Goal: Task Accomplishment & Management: Use online tool/utility

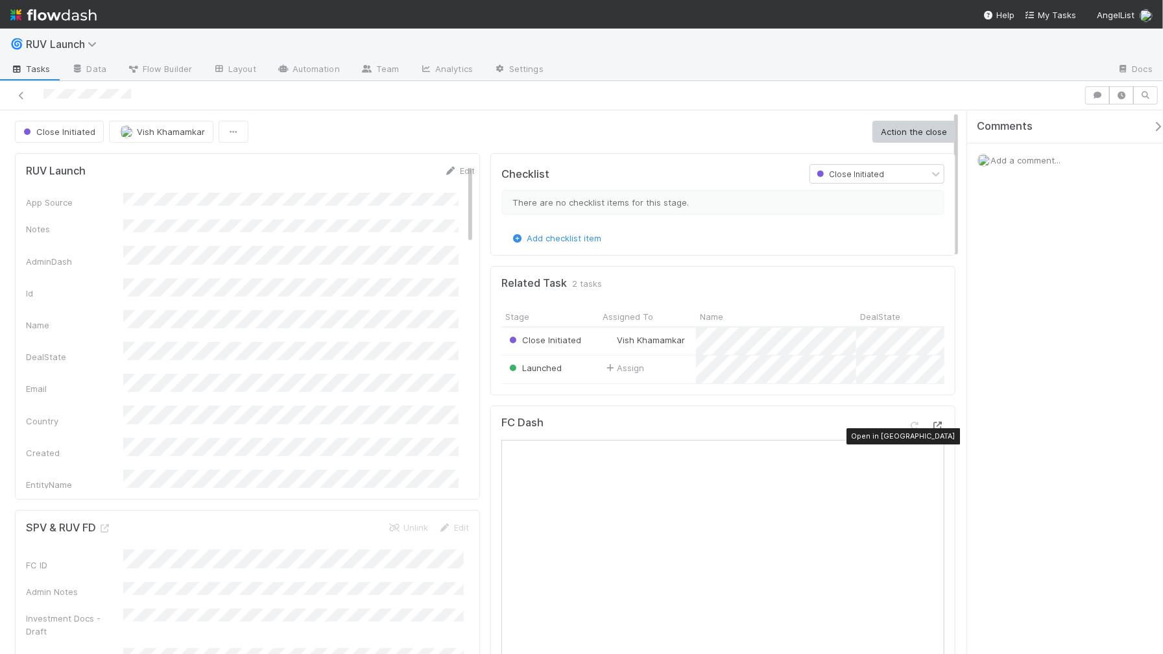
click at [932, 430] on icon at bounding box center [937, 426] width 13 height 8
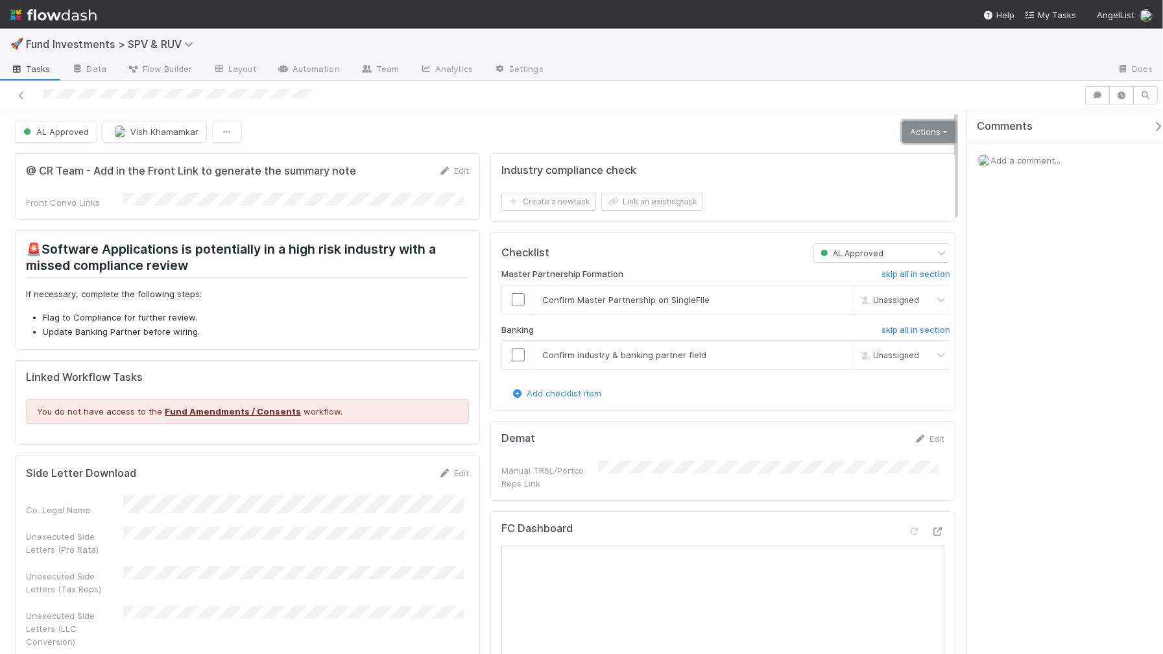
click at [902, 131] on link "Actions" at bounding box center [928, 132] width 53 height 22
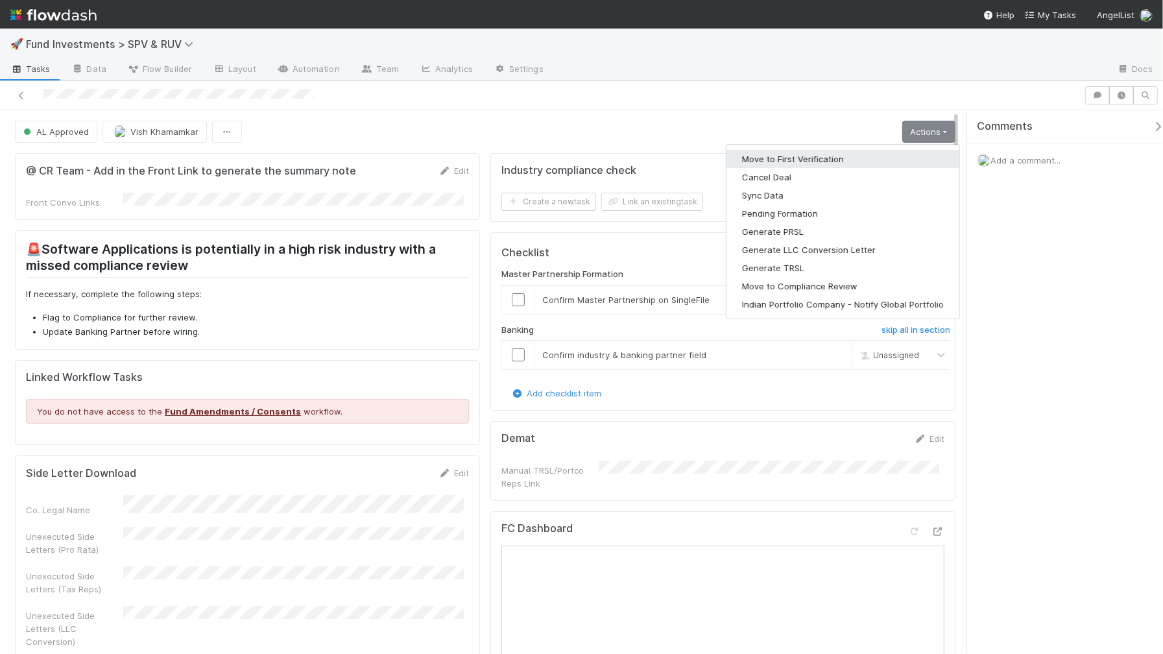
click at [835, 154] on button "Move to First Verification" at bounding box center [842, 159] width 233 height 18
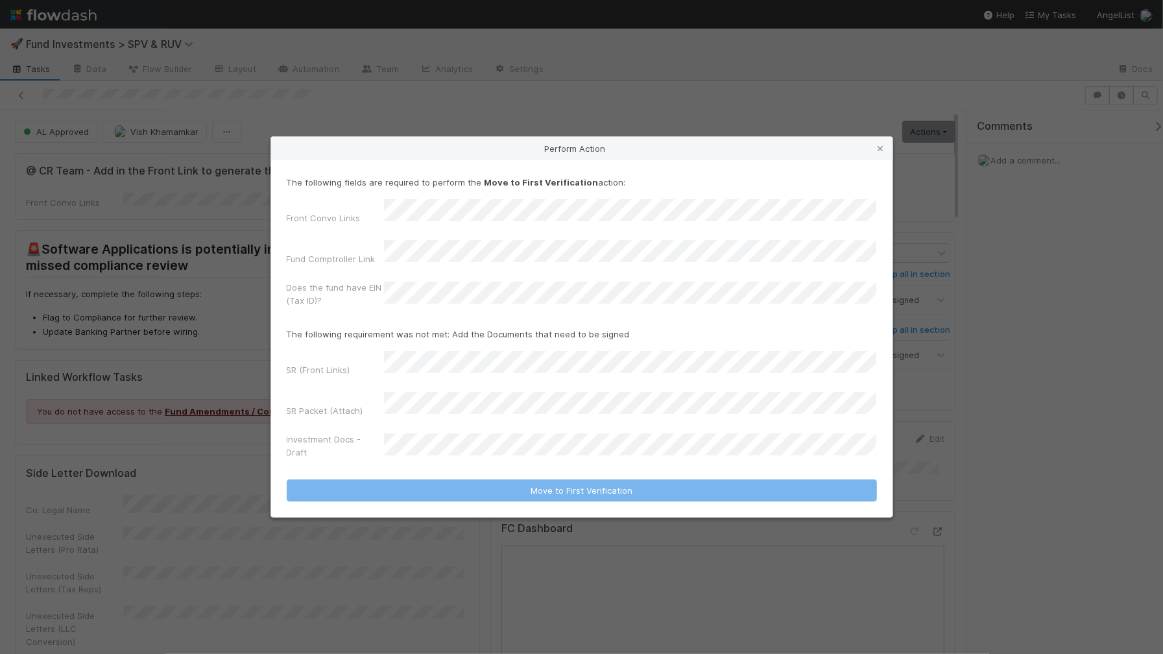
click at [146, 387] on div "Perform Action The following fields are required to perform the Move to First V…" at bounding box center [581, 327] width 1163 height 654
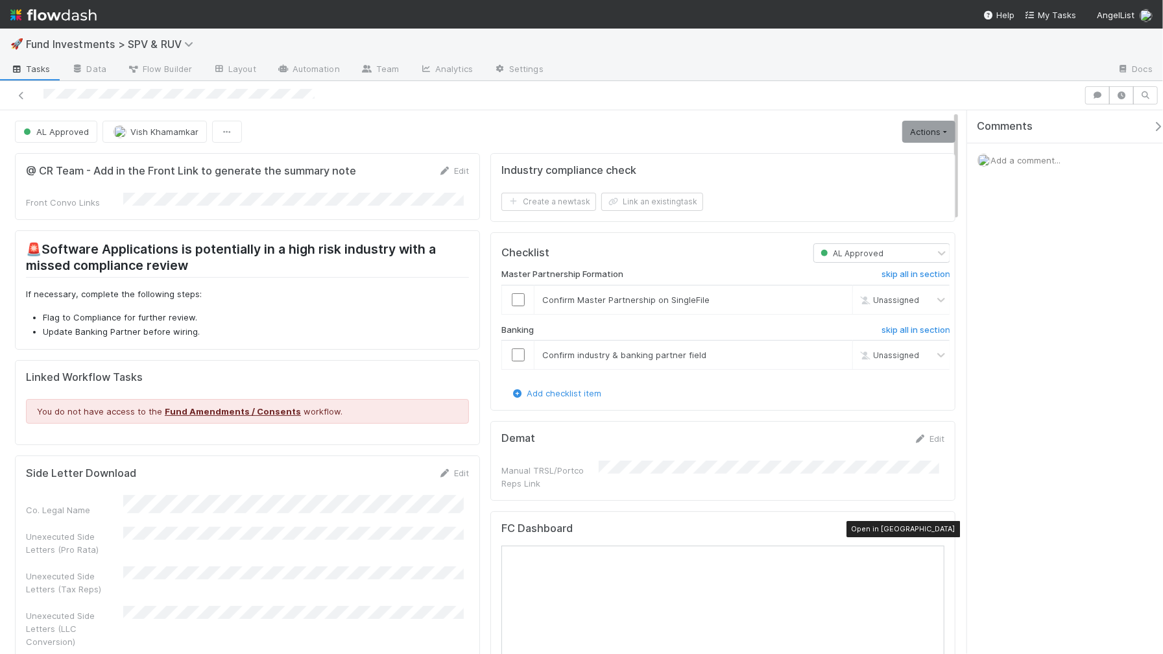
click at [931, 528] on icon at bounding box center [937, 531] width 13 height 8
click at [927, 134] on link "Actions" at bounding box center [928, 132] width 53 height 22
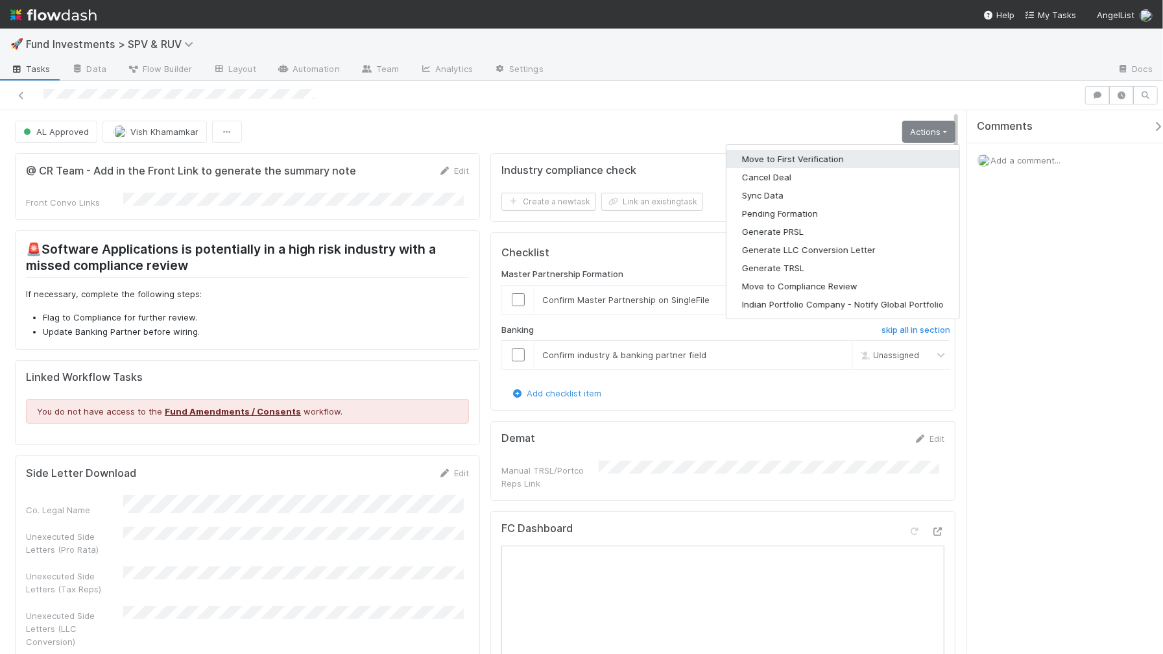
click at [813, 160] on button "Move to First Verification" at bounding box center [842, 159] width 233 height 18
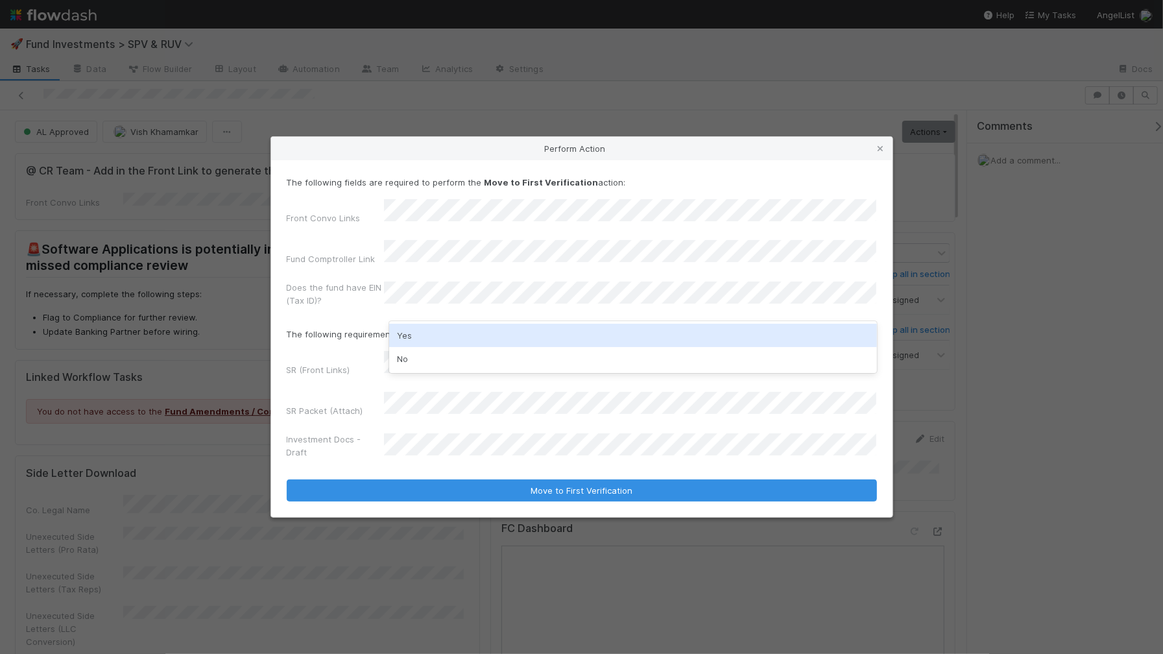
click at [467, 328] on div "Yes" at bounding box center [633, 335] width 488 height 23
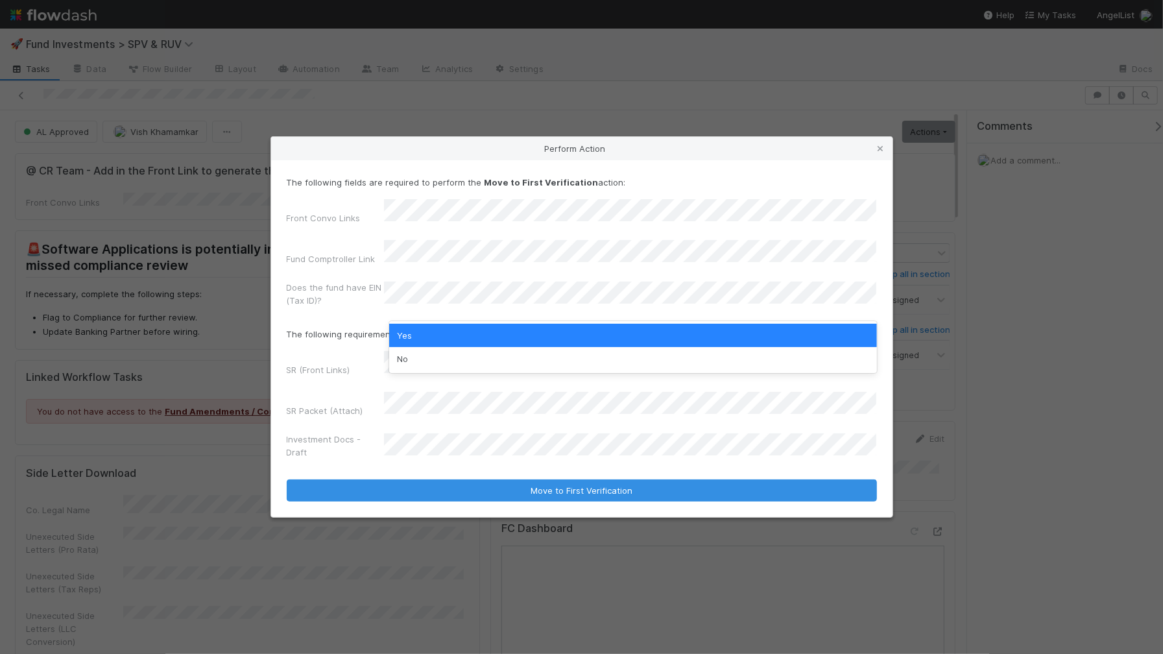
click at [401, 329] on div "Yes" at bounding box center [633, 335] width 488 height 23
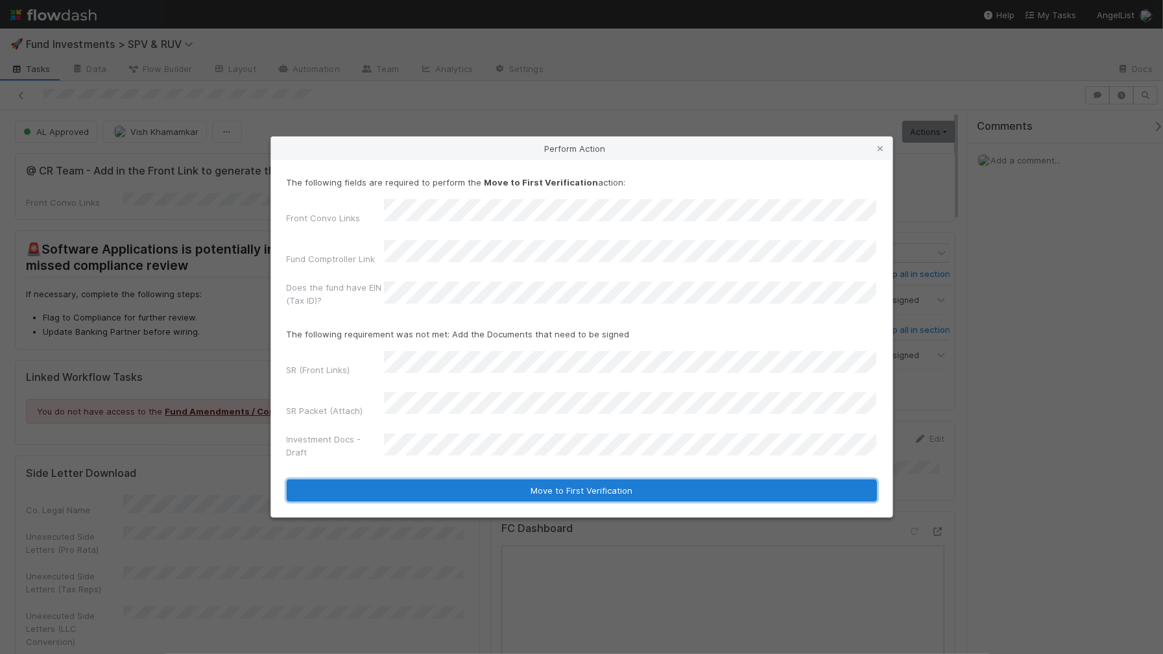
click at [560, 479] on button "Move to First Verification" at bounding box center [582, 490] width 590 height 22
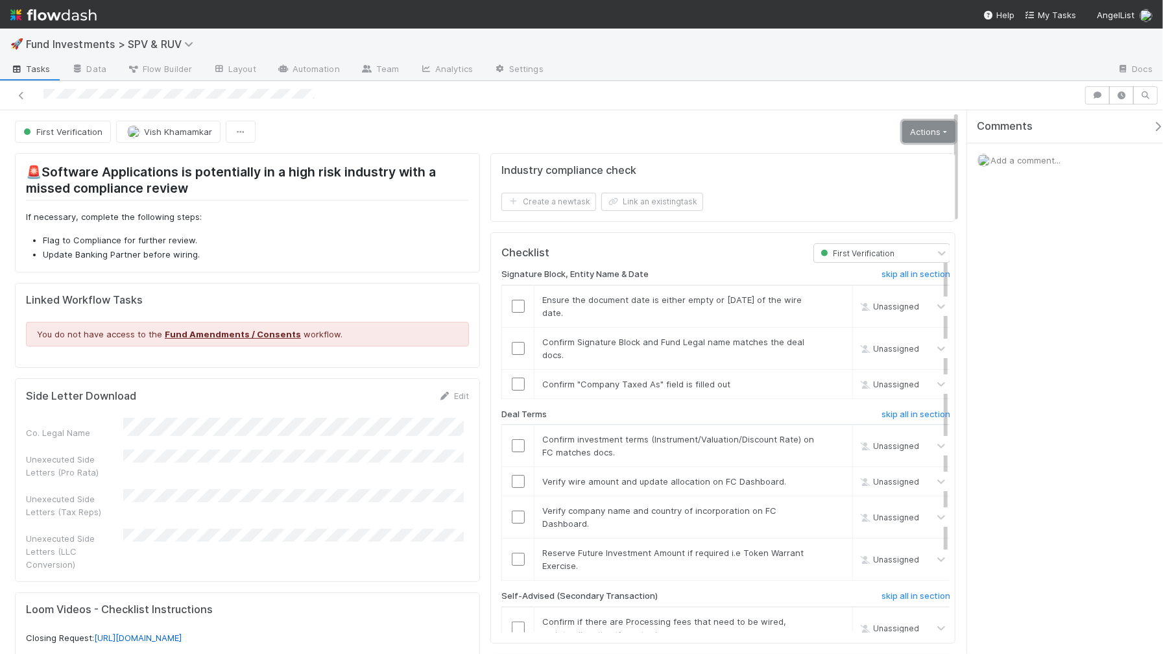
click at [916, 129] on link "Actions" at bounding box center [928, 132] width 53 height 22
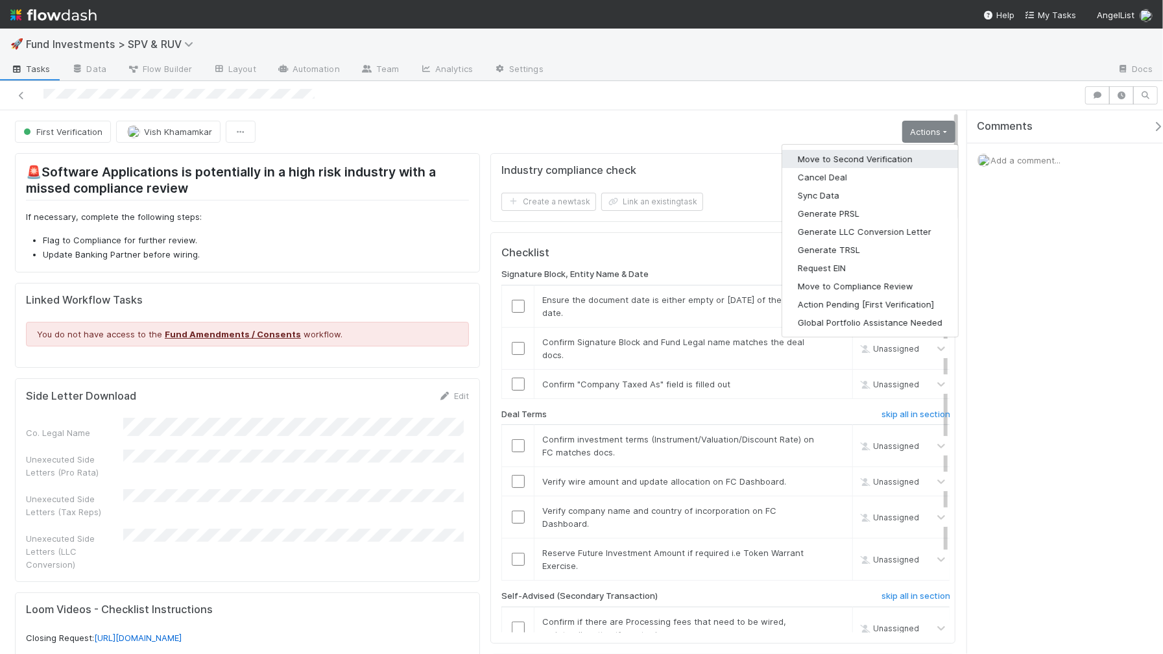
click at [853, 156] on button "Move to Second Verification" at bounding box center [870, 159] width 176 height 18
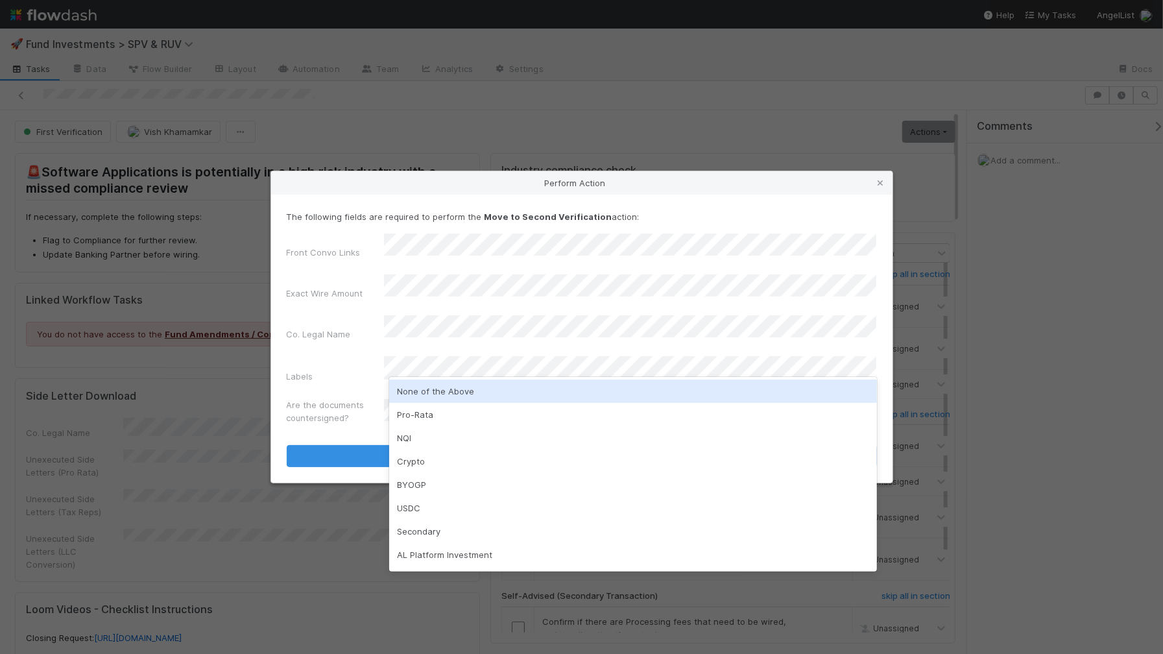
click at [420, 393] on div "None of the Above" at bounding box center [633, 390] width 488 height 23
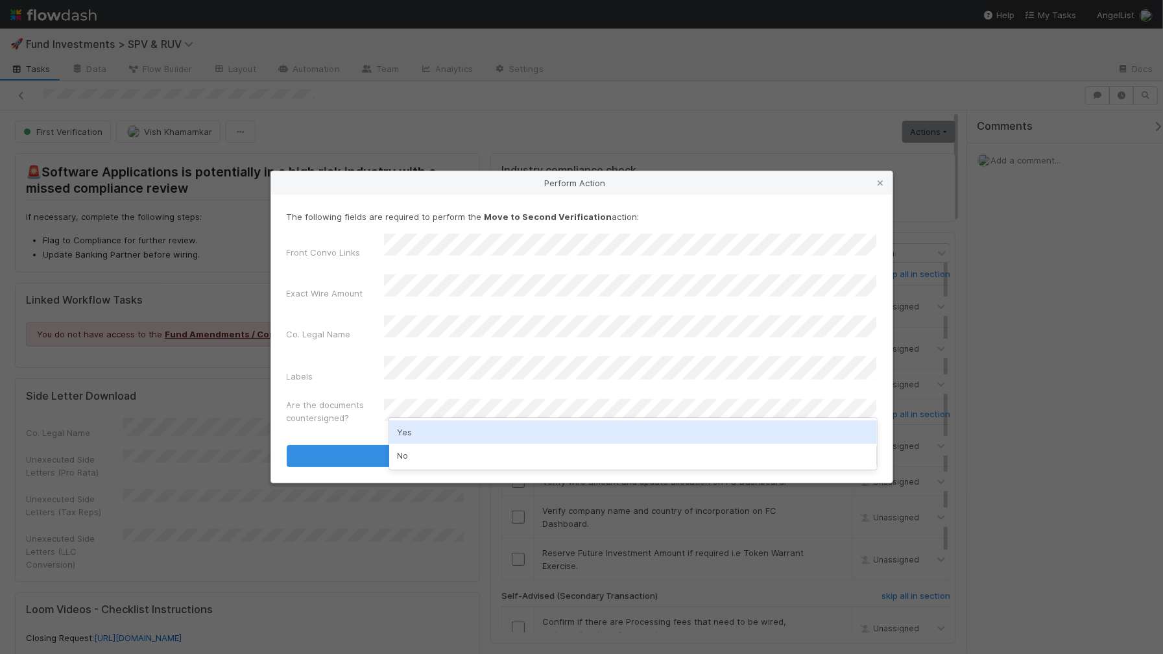
click at [462, 428] on div "Yes" at bounding box center [633, 431] width 488 height 23
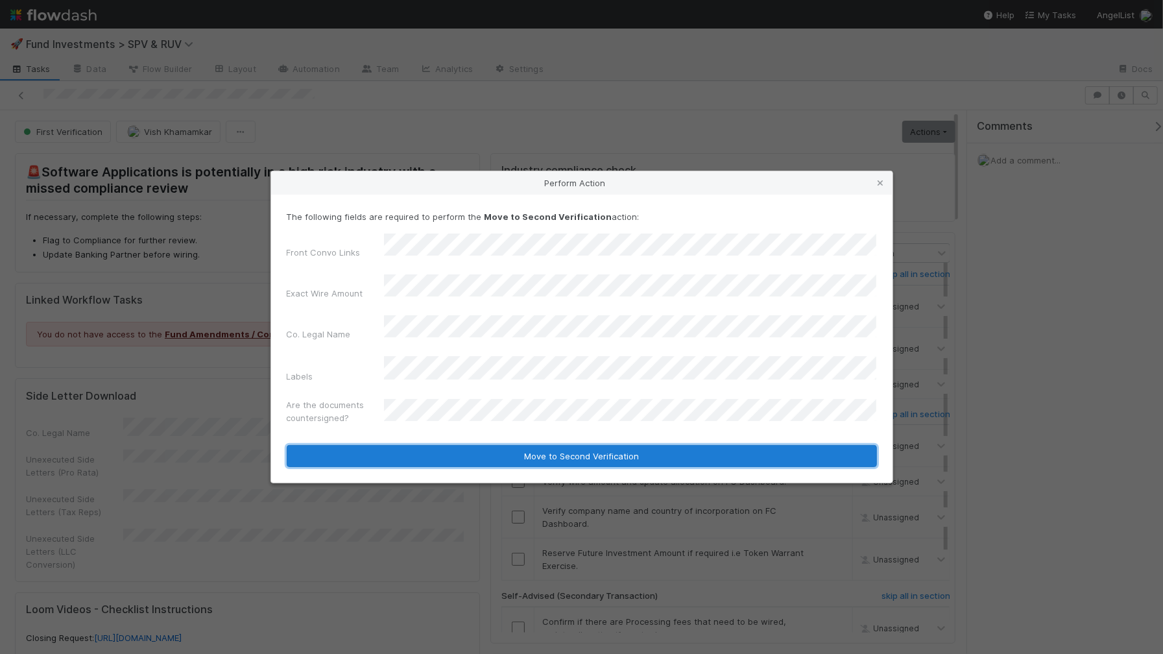
click at [463, 445] on button "Move to Second Verification" at bounding box center [582, 456] width 590 height 22
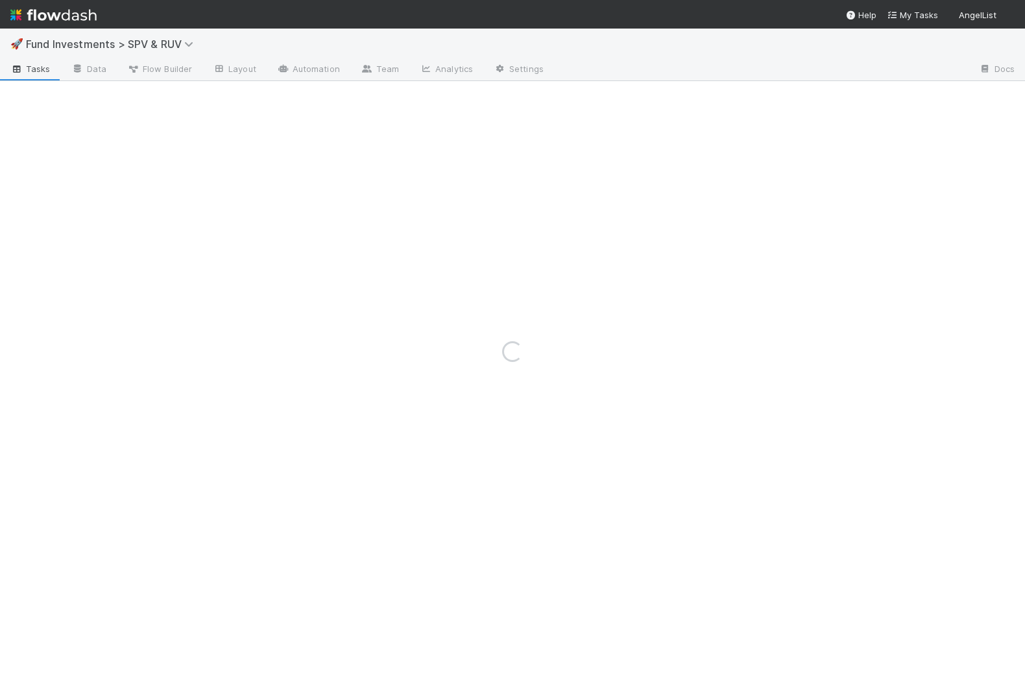
click at [518, 200] on div "Loading..." at bounding box center [512, 351] width 1025 height 645
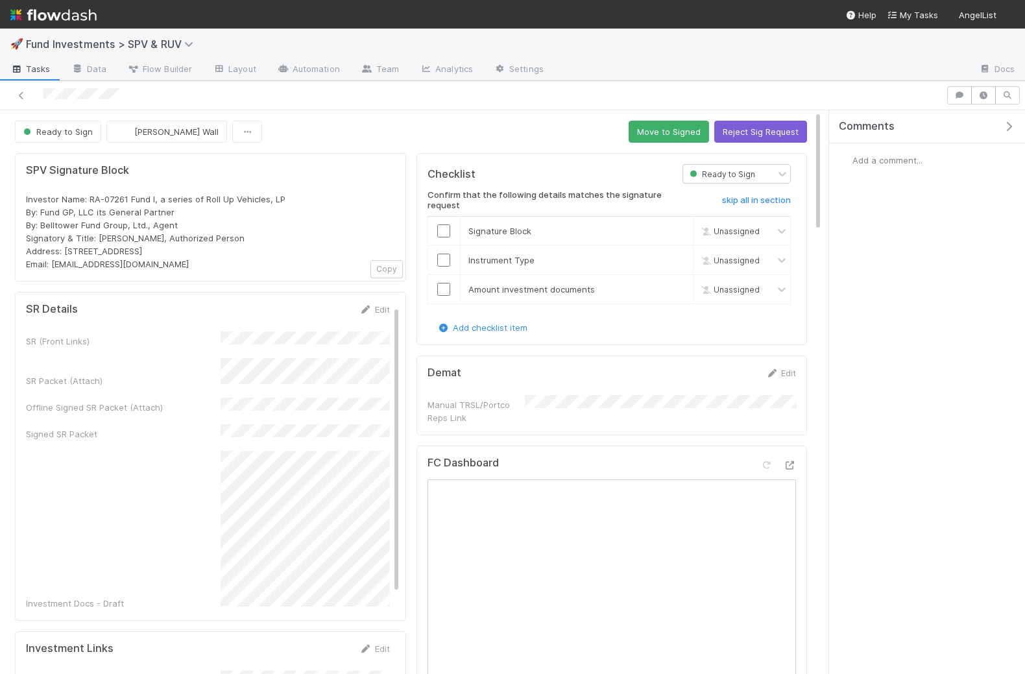
scroll to position [2, 0]
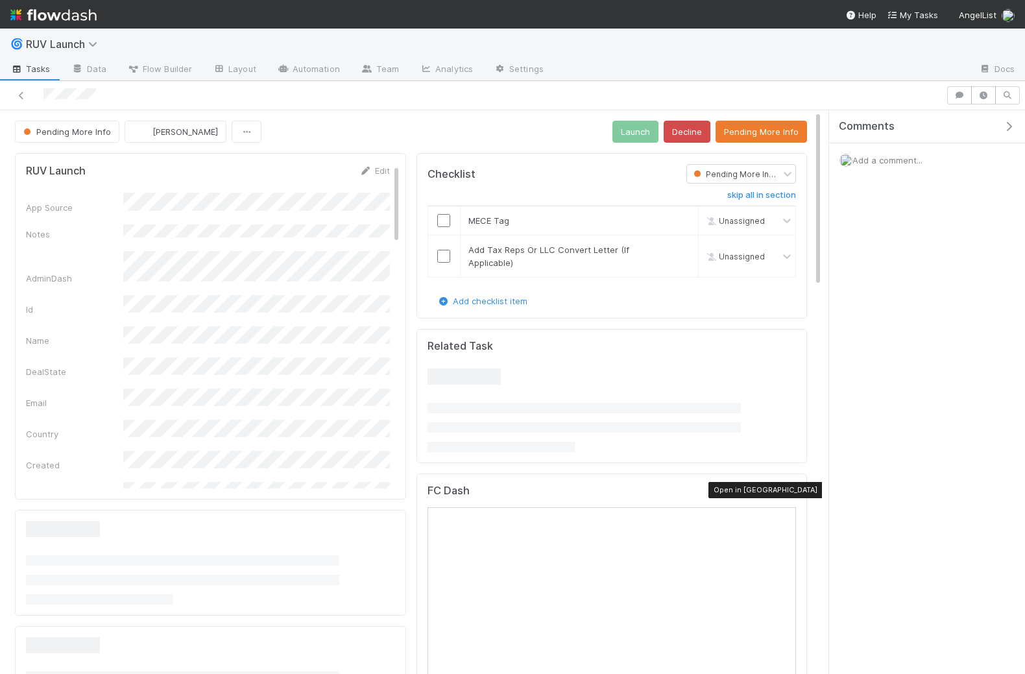
click at [790, 489] on icon at bounding box center [789, 493] width 13 height 8
